Goal: Task Accomplishment & Management: Use online tool/utility

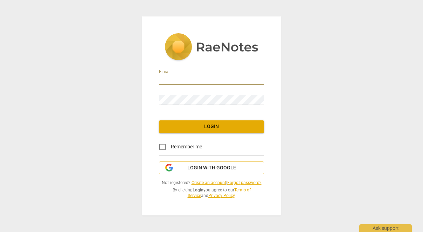
click at [175, 81] on input "email" at bounding box center [211, 80] width 105 height 10
type input "[EMAIL_ADDRESS][DOMAIN_NAME]"
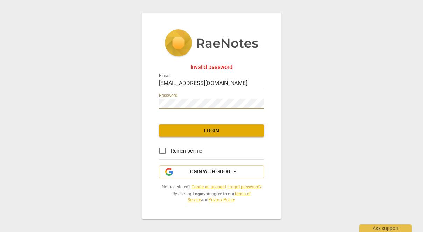
click at [130, 109] on div "Invalid password E-mail [EMAIL_ADDRESS][DOMAIN_NAME] Password Login Remember me…" at bounding box center [211, 116] width 423 height 232
click at [125, 105] on div "Invalid password E-mail [EMAIL_ADDRESS][DOMAIN_NAME] Password Login Remember me…" at bounding box center [211, 116] width 423 height 232
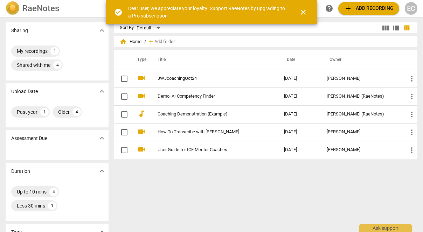
click at [368, 7] on span "add Add recording" at bounding box center [369, 8] width 50 height 8
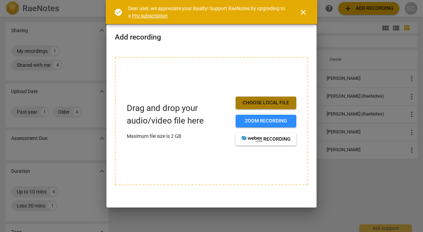
click at [256, 102] on span "Choose local file" at bounding box center [265, 102] width 49 height 7
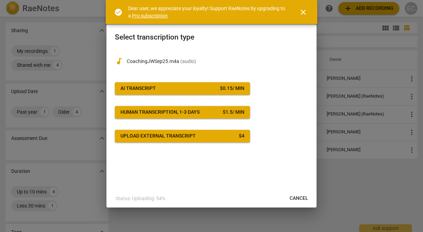
click at [223, 90] on div "$ 0.15 / min" at bounding box center [232, 88] width 25 height 7
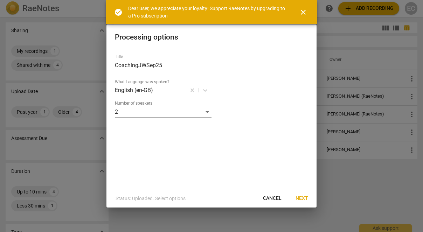
click at [304, 196] on span "Next" at bounding box center [302, 198] width 13 height 7
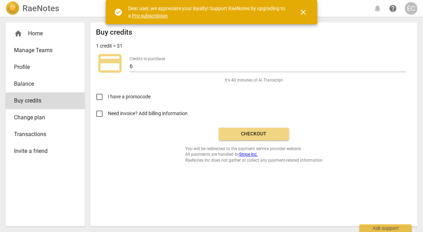
click at [250, 136] on span "Checkout" at bounding box center [253, 134] width 59 height 7
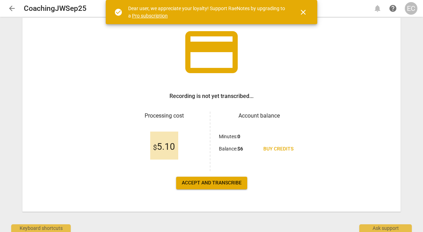
scroll to position [44, 0]
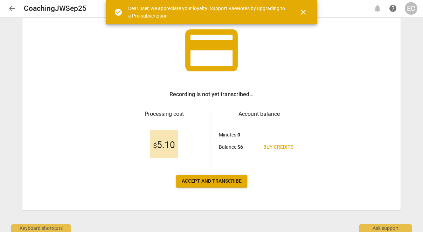
click at [219, 181] on span "Accept and transcribe" at bounding box center [212, 181] width 60 height 7
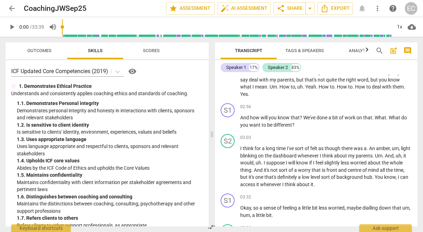
scroll to position [280, 0]
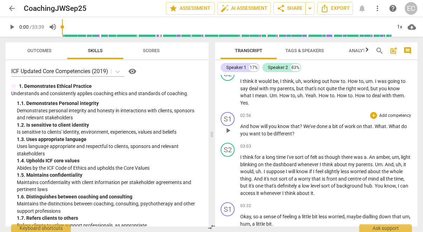
click at [379, 129] on span "What" at bounding box center [381, 127] width 12 height 6
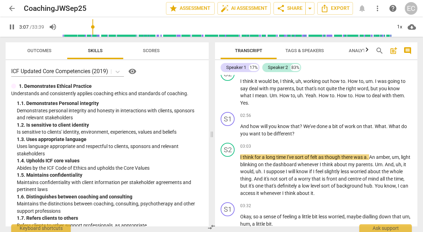
click at [12, 25] on span "pause" at bounding box center [12, 27] width 8 height 8
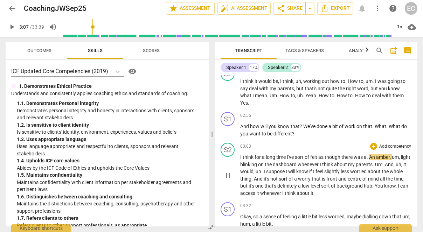
type input "187"
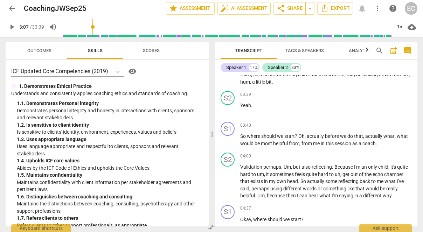
scroll to position [0, 0]
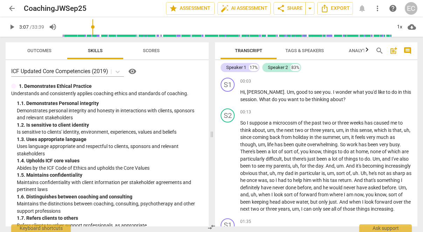
click at [414, 65] on div "Speaker 1 17% Speaker 2 83% S1 play_arrow pause 00:03 + Add competency keyboard…" at bounding box center [316, 143] width 202 height 166
drag, startPoint x: 415, startPoint y: 78, endPoint x: 415, endPoint y: 60, distance: 17.9
click at [415, 60] on div "Speaker 1 17% Speaker 2 83% S1 play_arrow pause 00:03 + Add competency keyboard…" at bounding box center [316, 143] width 202 height 166
click at [311, 9] on span "arrow_drop_down" at bounding box center [310, 8] width 8 height 8
click at [296, 21] on span "Available only to you" at bounding box center [279, 21] width 40 height 6
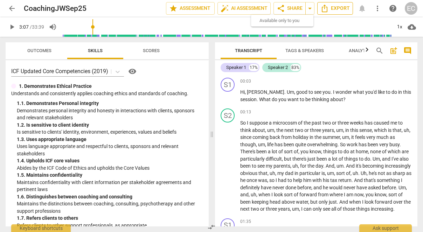
click at [333, 8] on span "Export" at bounding box center [334, 8] width 29 height 8
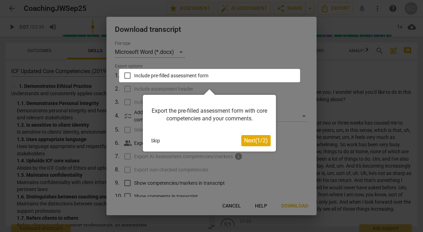
click at [363, 75] on div at bounding box center [211, 116] width 423 height 232
click at [152, 142] on button "Skip" at bounding box center [155, 141] width 15 height 11
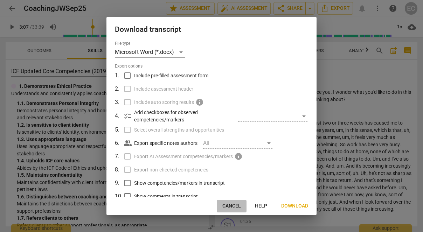
click at [226, 205] on span "Cancel" at bounding box center [231, 206] width 19 height 7
